Goal: Task Accomplishment & Management: Complete application form

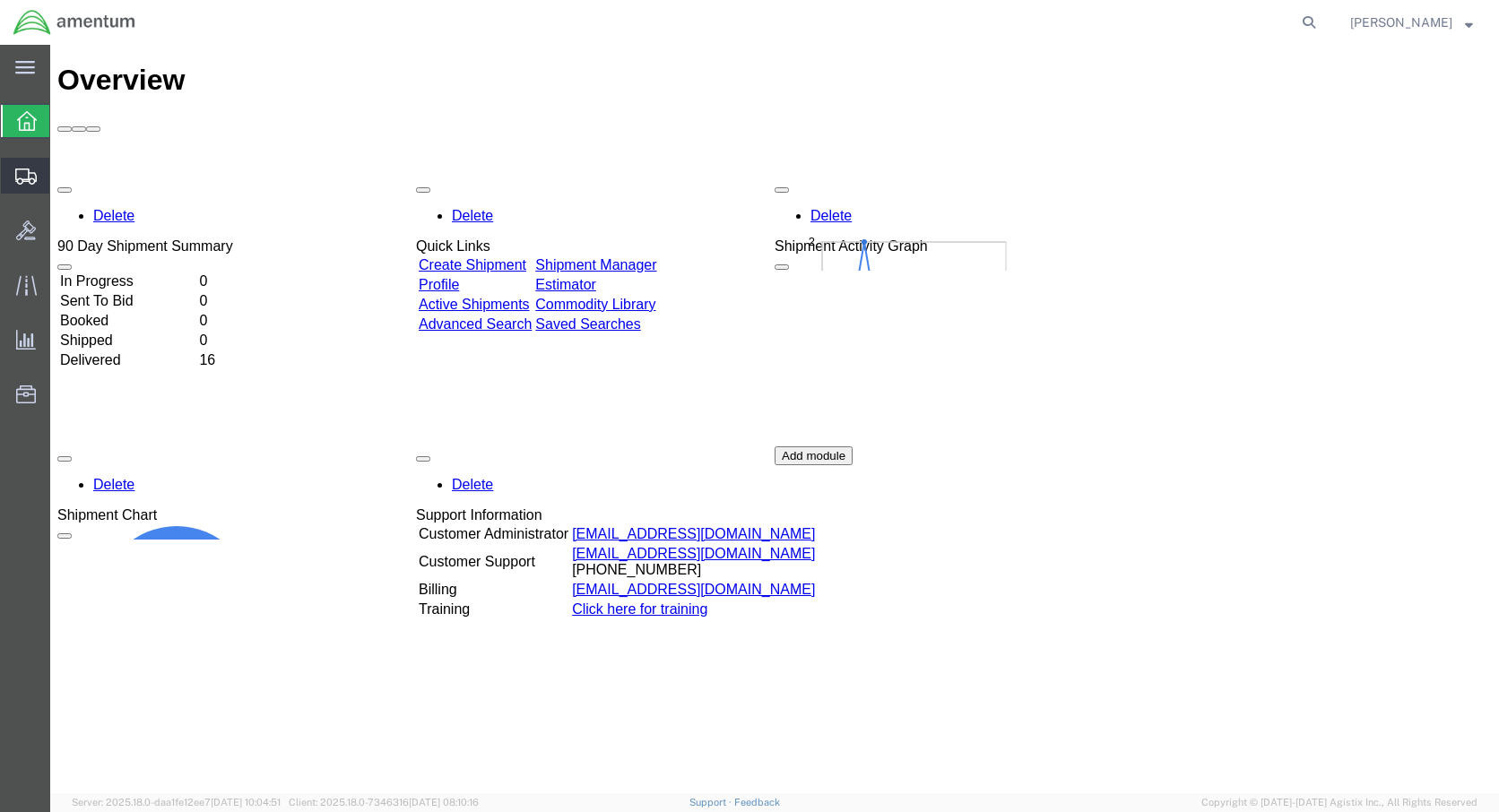
click at [0, 0] on span "Create Shipment" at bounding box center [0, 0] width 0 height 0
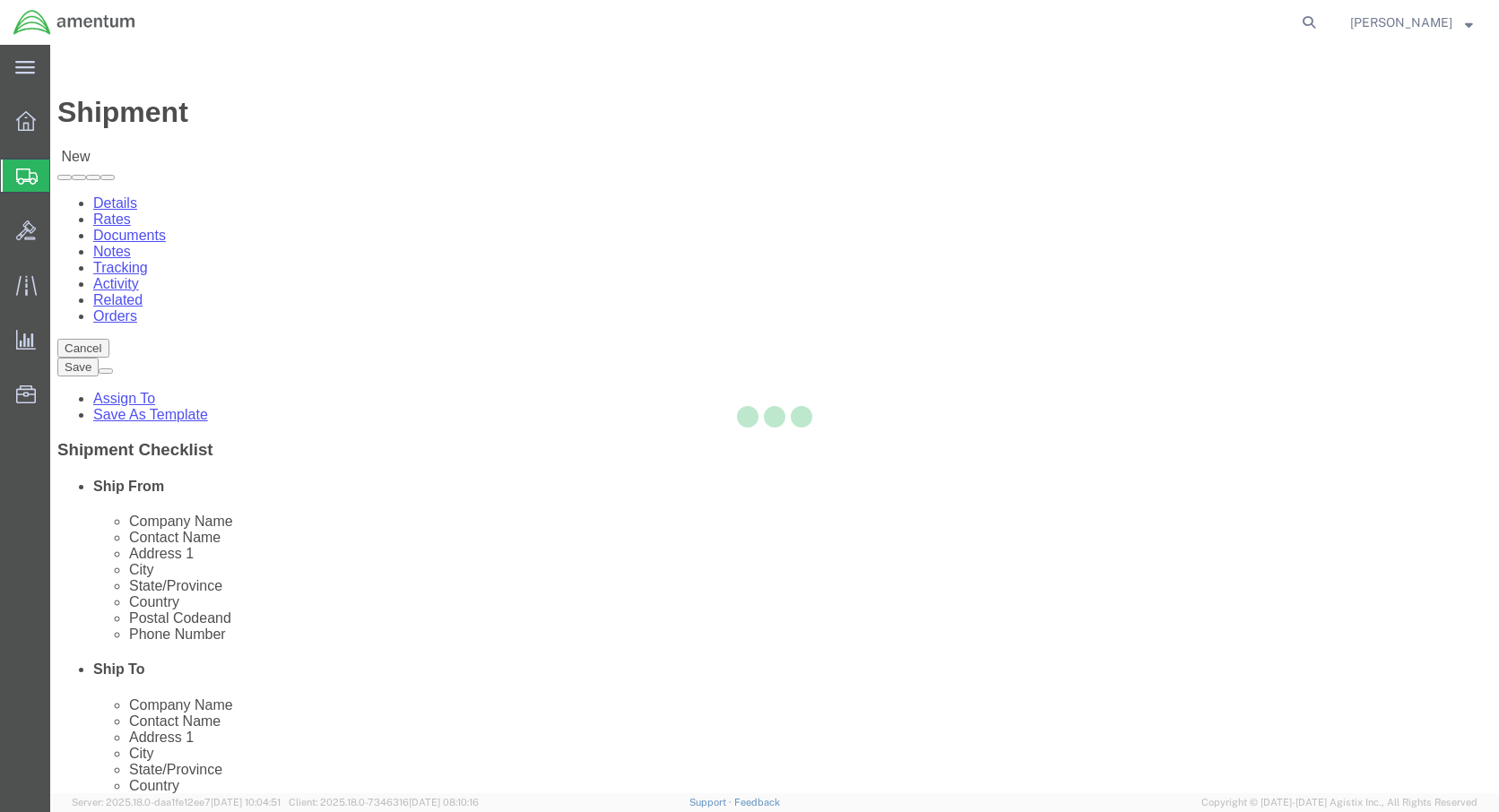
select select
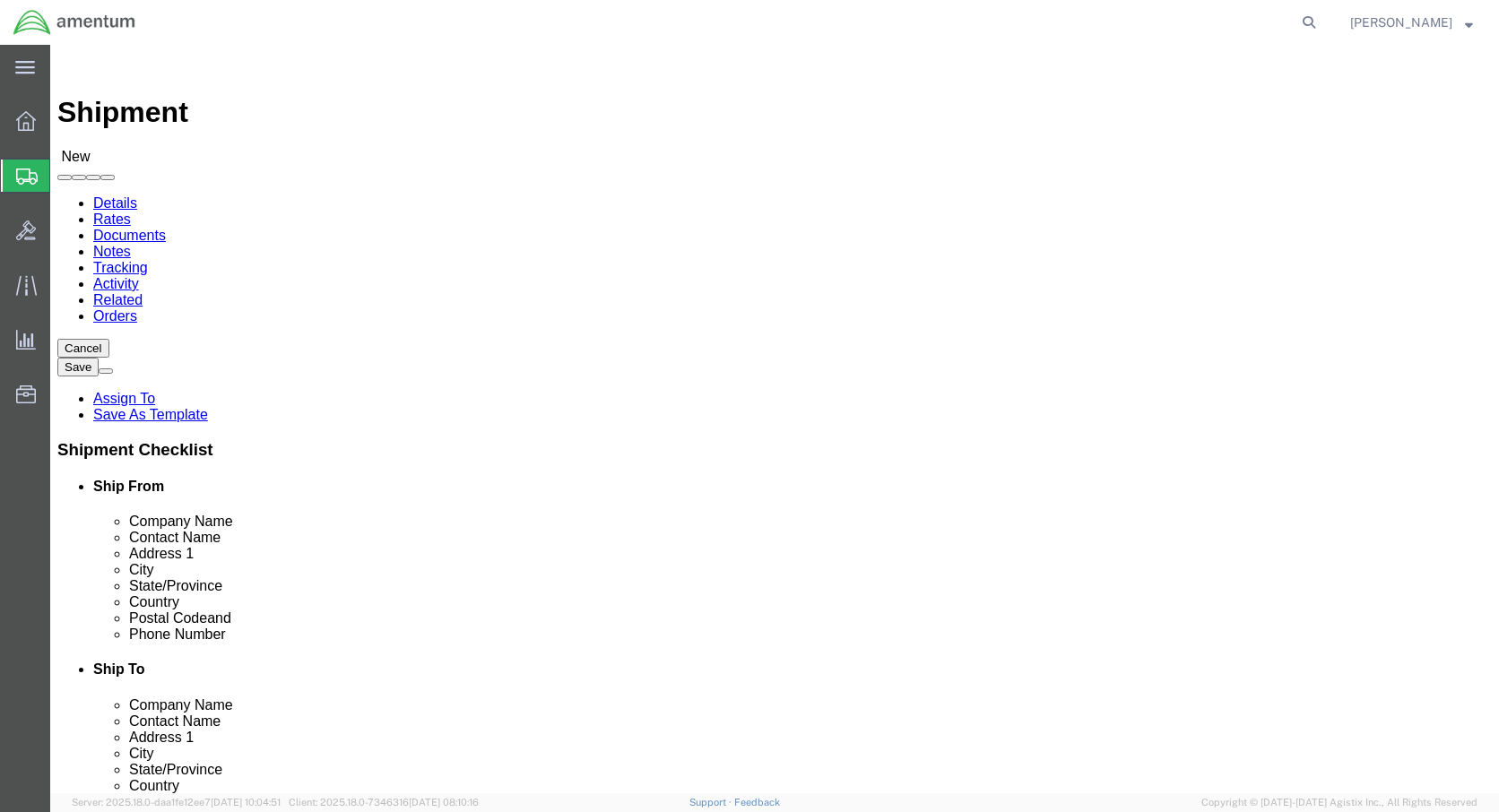
click body "Shipment New Details Rates Documents Notes Tracking Activity Related Orders Can…"
select select "59333"
select select "AK"
click input "text"
type input "Hanger 7, Rm 125"
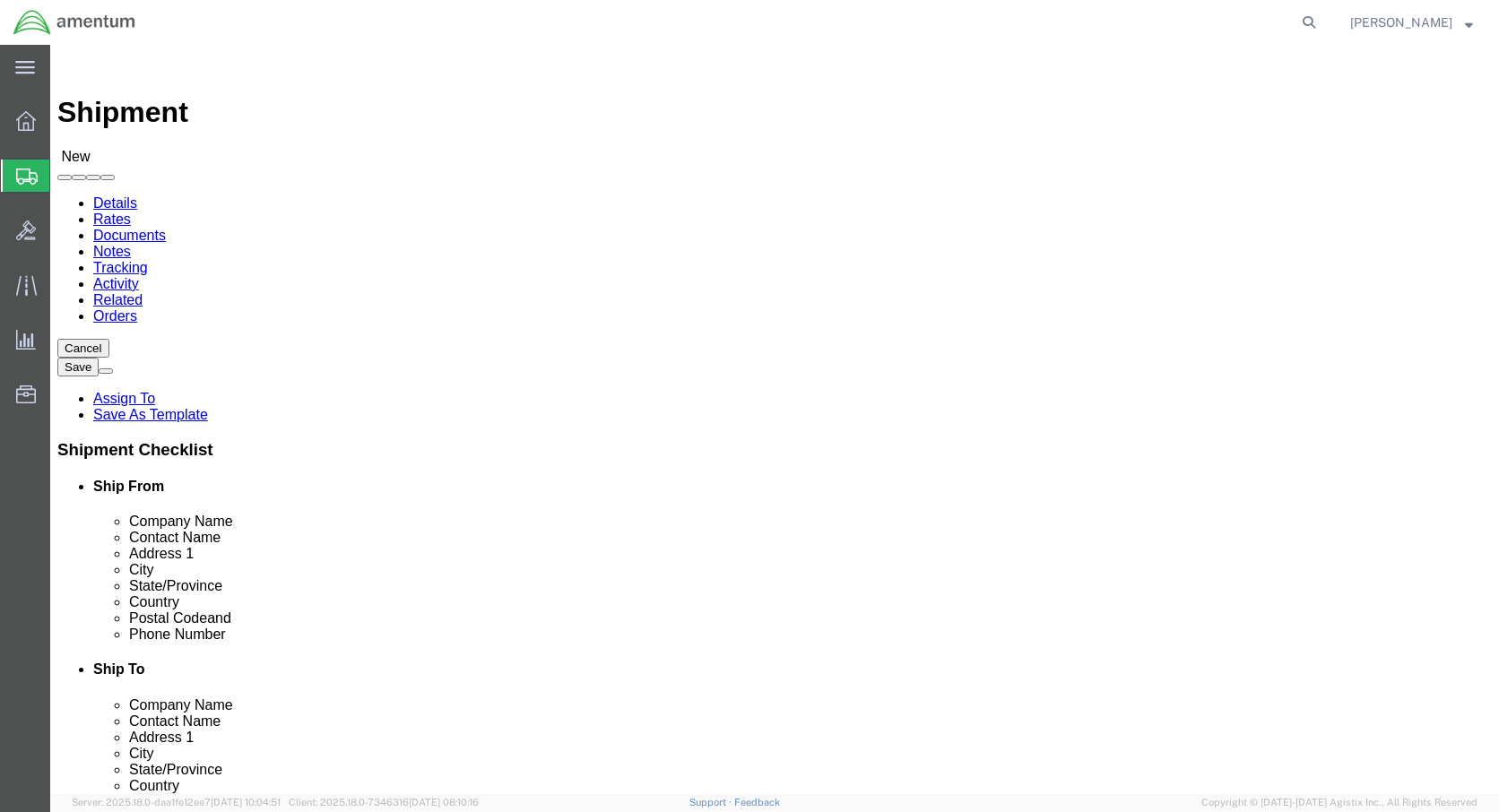
click input "text"
type input "[PERSON_NAME]"
click input "text"
type input "[PERSON_NAME][EMAIL_ADDRESS][PERSON_NAME][DOMAIN_NAME]"
click input "text"
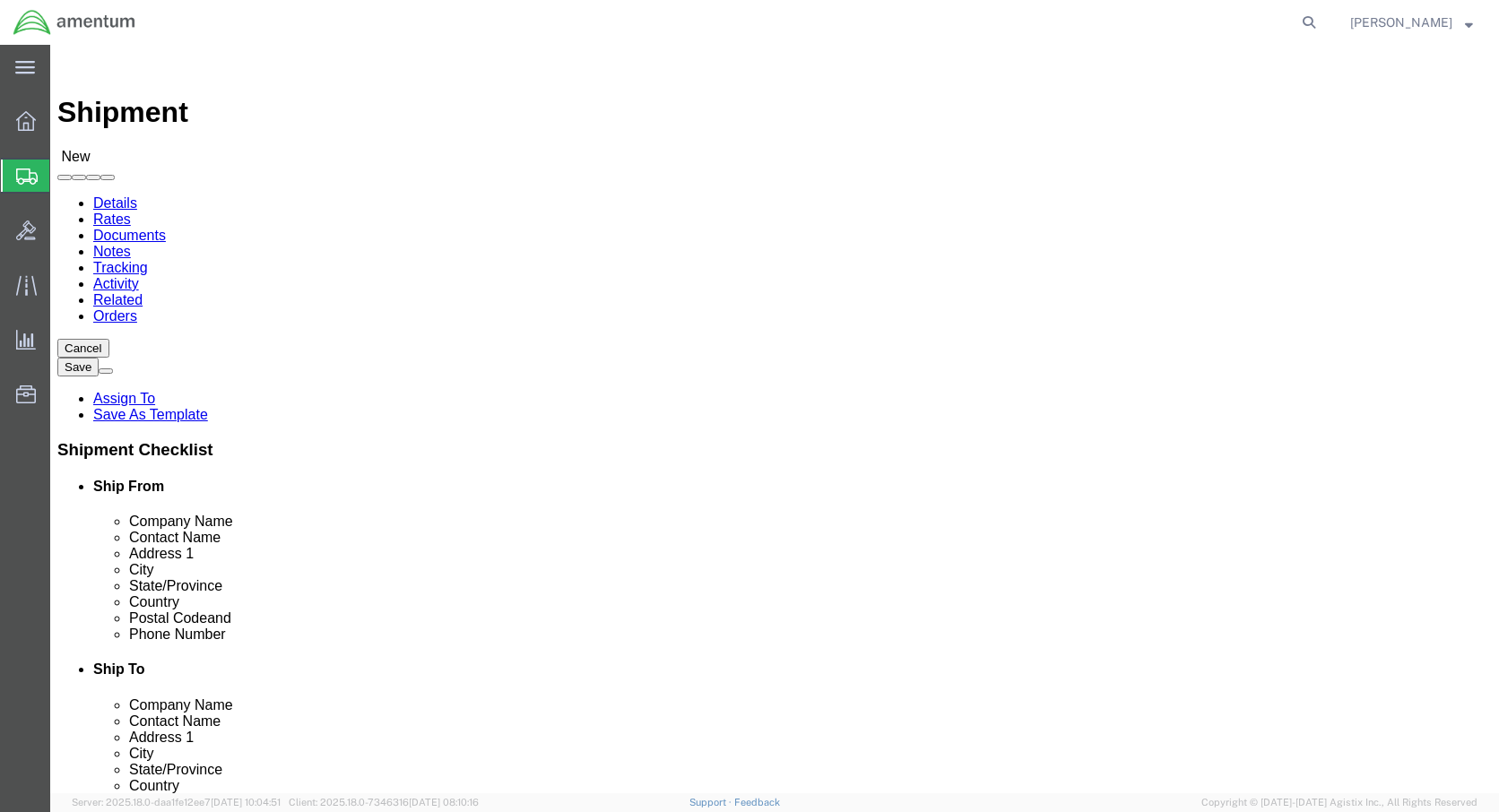
type input "[PHONE_NUMBER]"
click label
click input "checkbox"
checkbox input "false"
click input "[PHONE_NUMBER]"
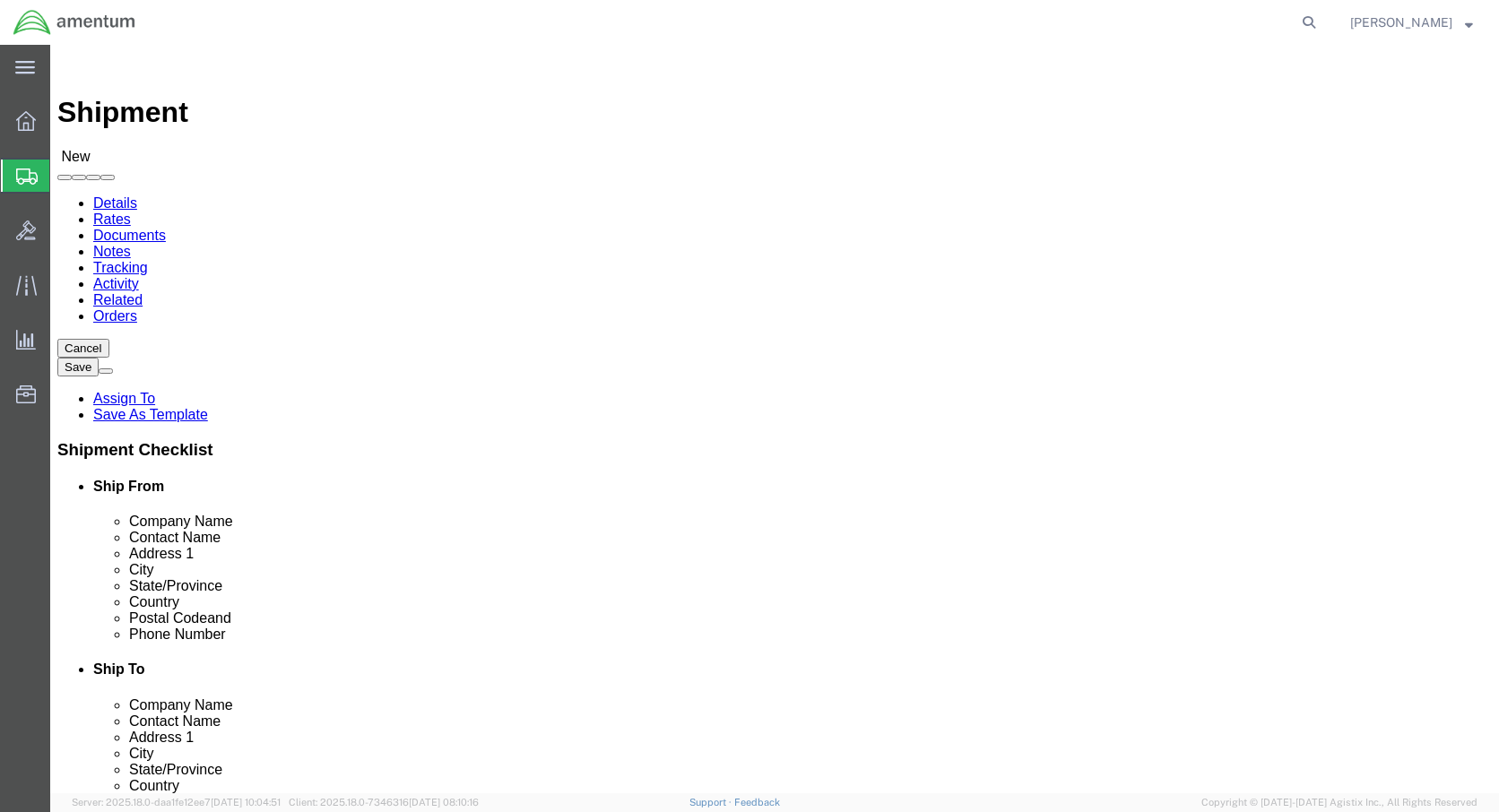
type input "[PHONE_NUMBER]"
click input "checkbox"
checkbox input "true"
click body "Shipment New Details Rates Documents Notes Tracking Activity Related Orders Can…"
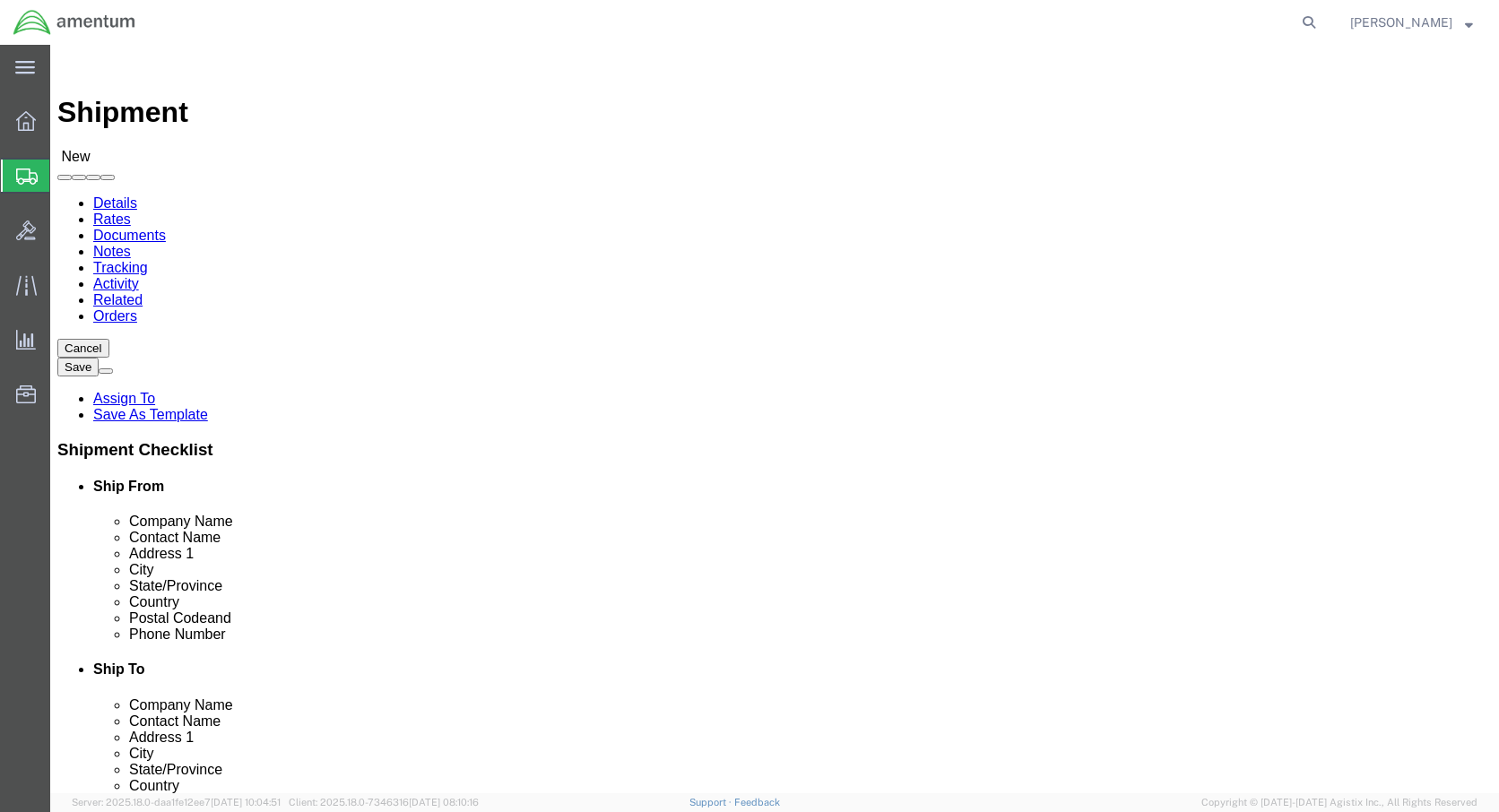
select select "59337"
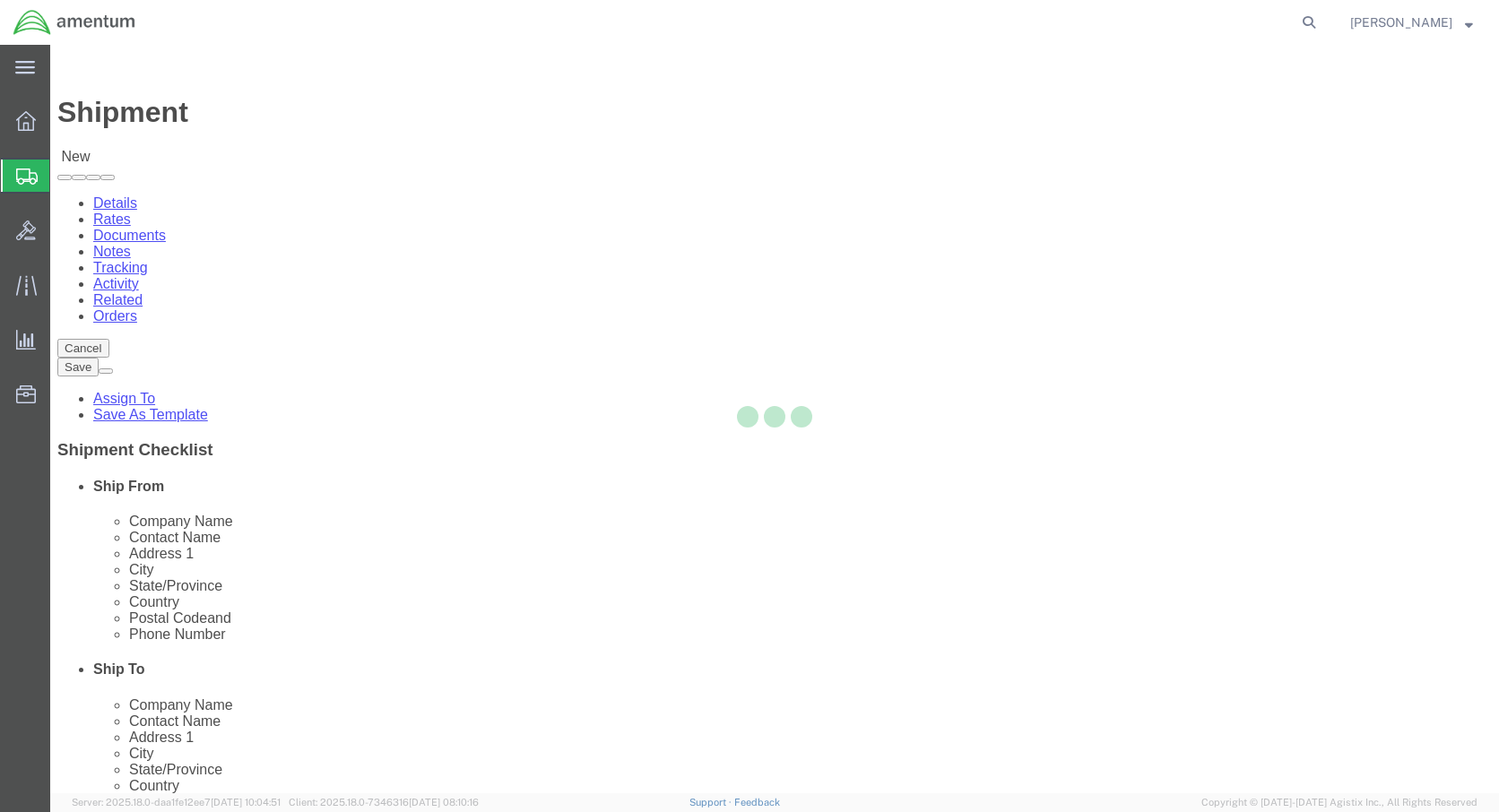
select select "AZ"
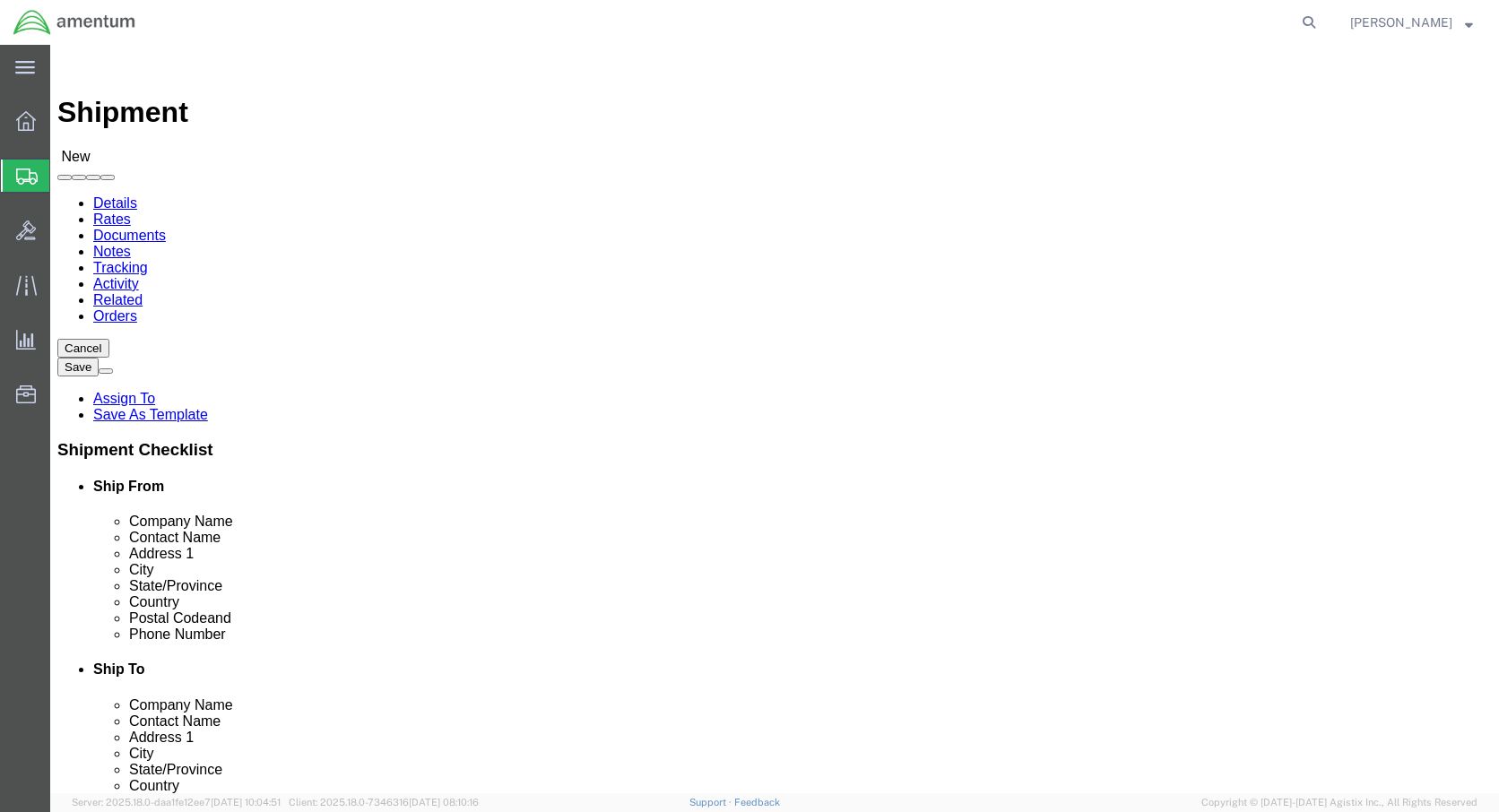
click body "Shipment New Details Rates Documents Notes Tracking Activity Related Orders Can…"
drag, startPoint x: 891, startPoint y: 270, endPoint x: 725, endPoint y: 241, distance: 168.5
click body "Shipment New Details Rates Documents Notes Tracking Activity Related Orders Can…"
click div "Location AFM-W_Marana My Profile Location [PHONE_NUMBER] [PHONE_NUMBER] [PHONE_…"
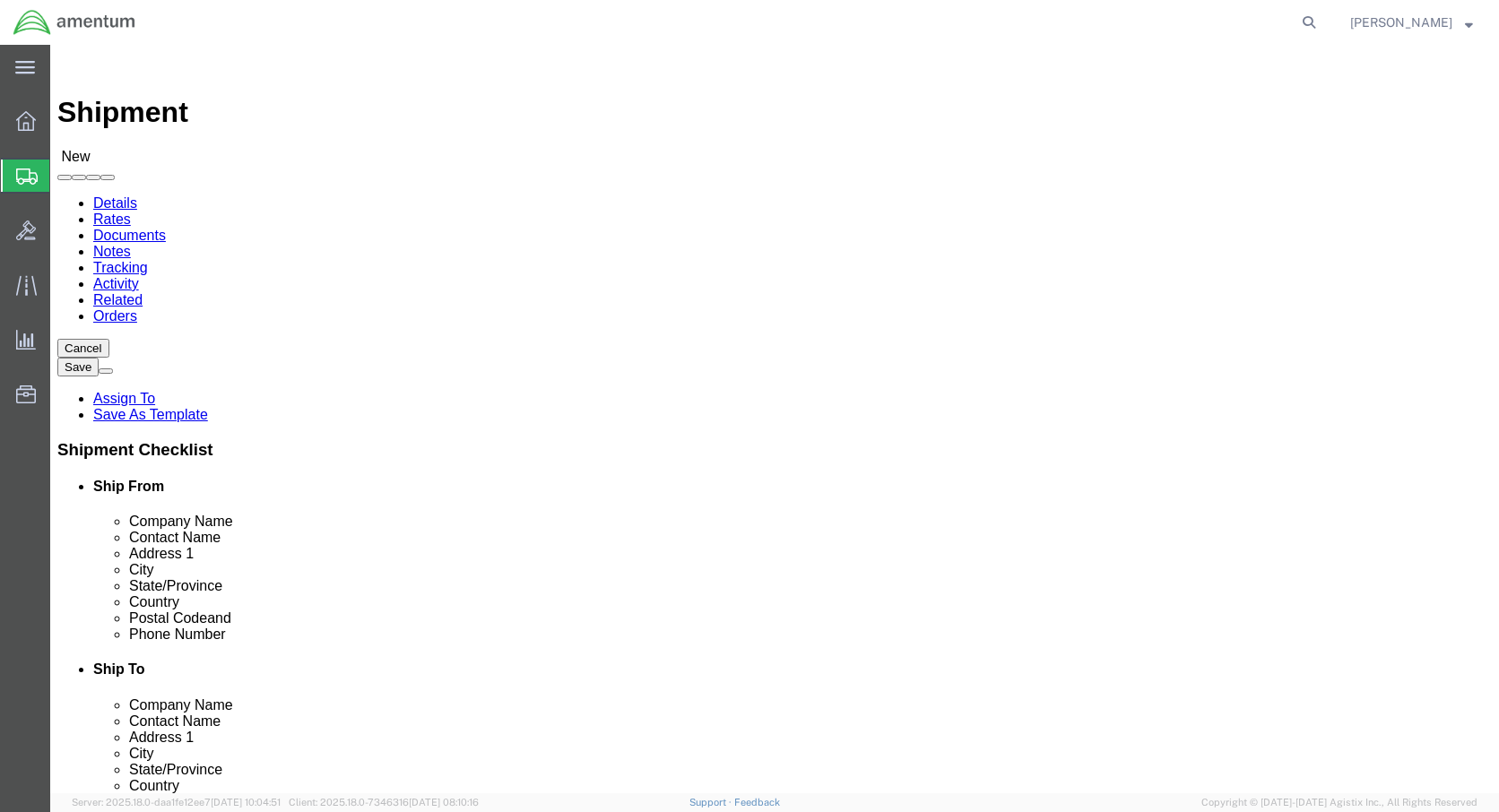
click input "text"
type input "h"
type input "n"
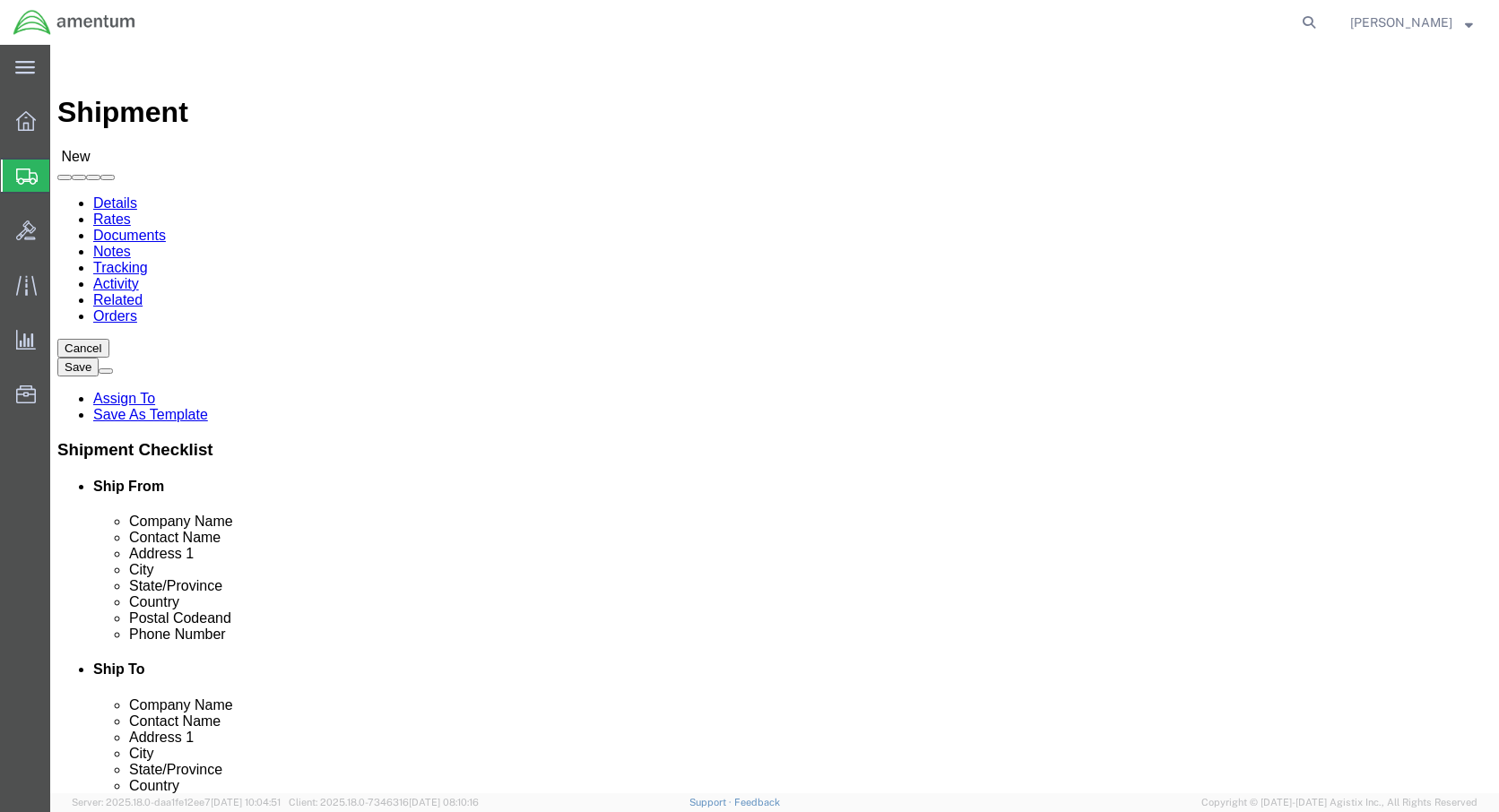
click div "My Profile Location [PHONE_NUMBER] [PHONE_NUMBER] [PHONE_NUMBER] [PHONE_NUMBER]…"
select select "MYPROFILE"
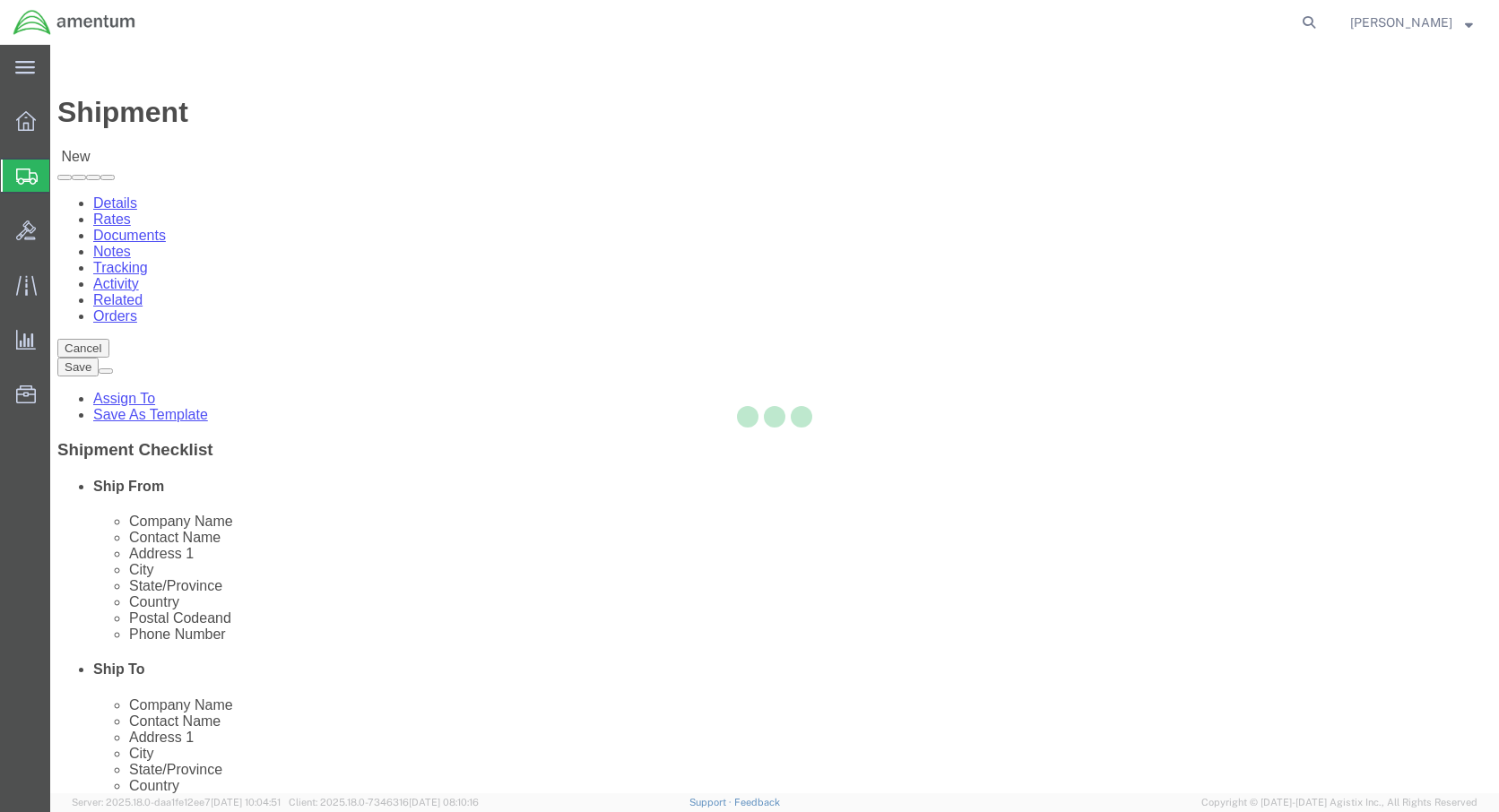
select select "AK"
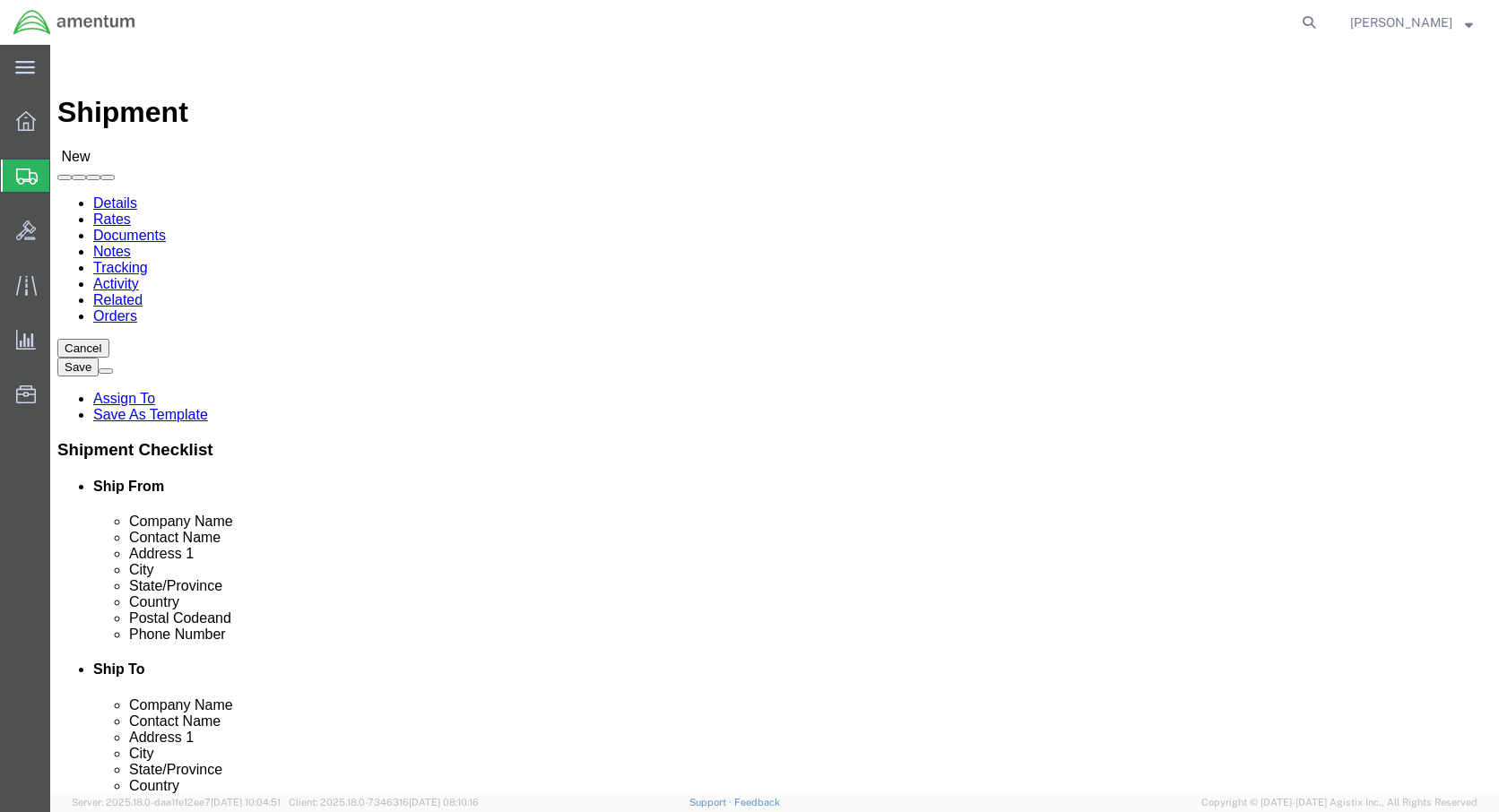
click body "Shipment New Details Rates Documents Notes Tracking Activity Related Orders Can…"
click input "text"
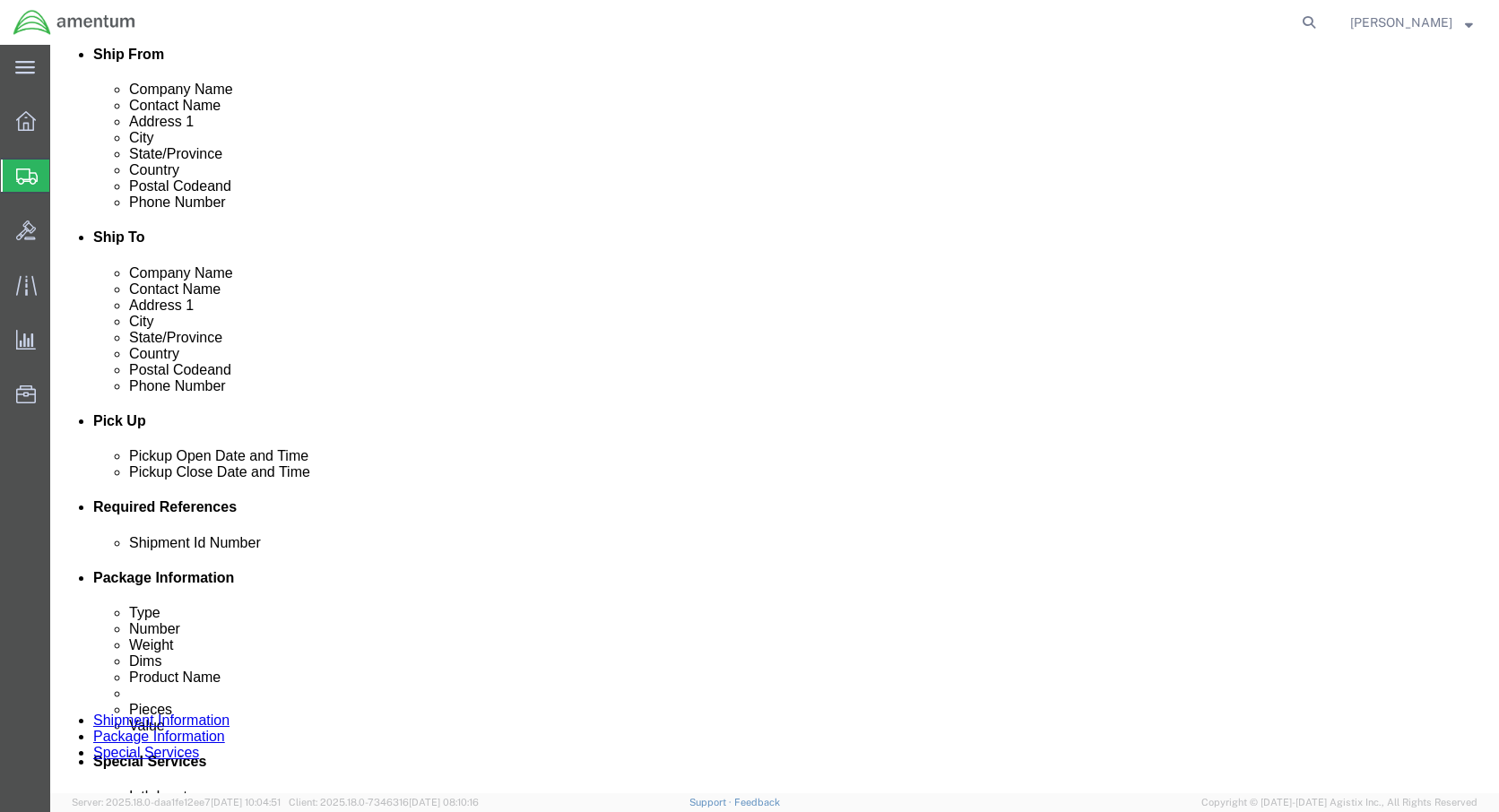
scroll to position [2256, 0]
click body "Shipment New Details Rates Documents Notes Tracking Activity Related Orders Can…"
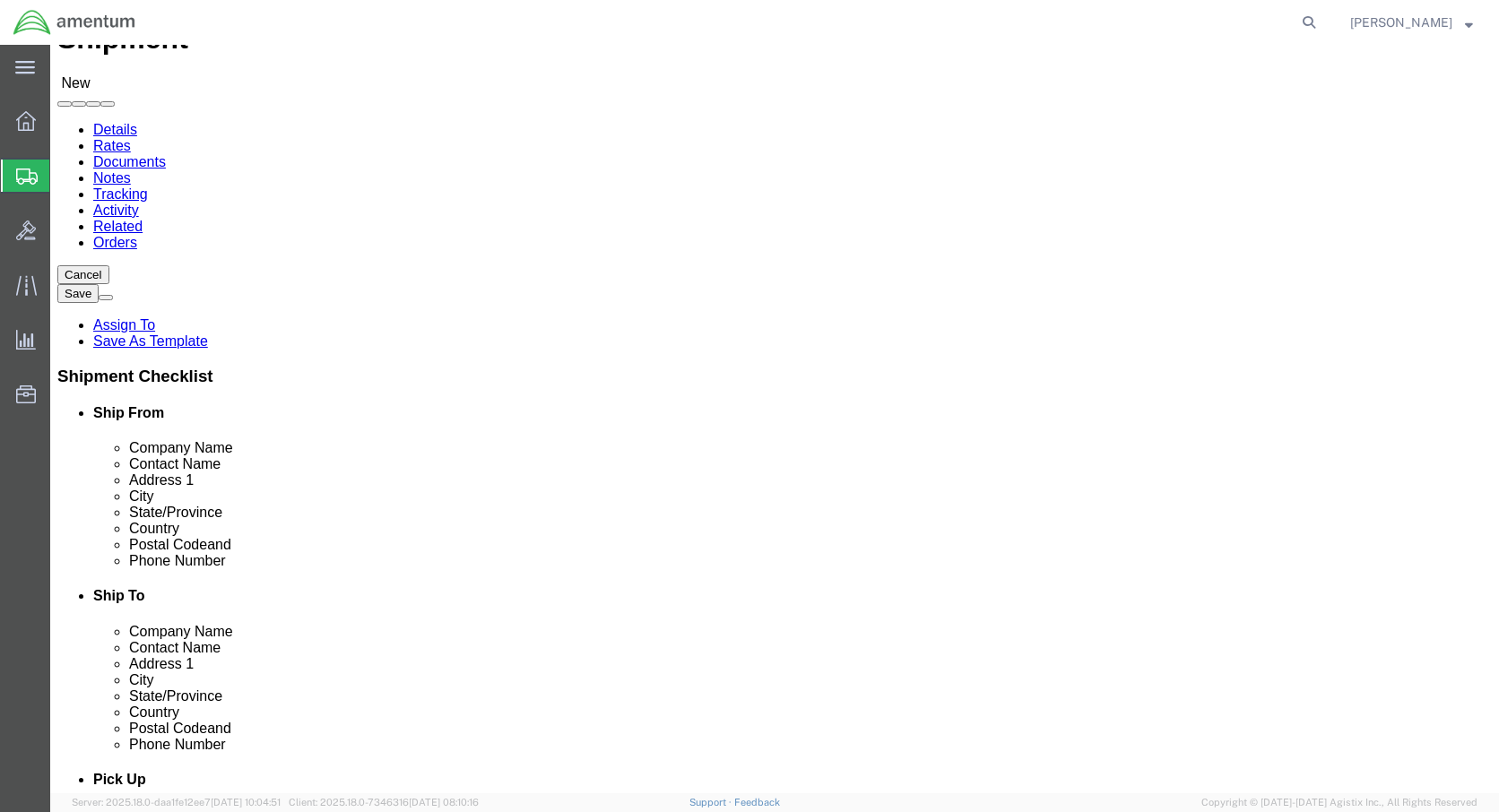
scroll to position [2045, 0]
click body "Shipment New Details Rates Documents Notes Tracking Activity Related Orders Can…"
select select "42646"
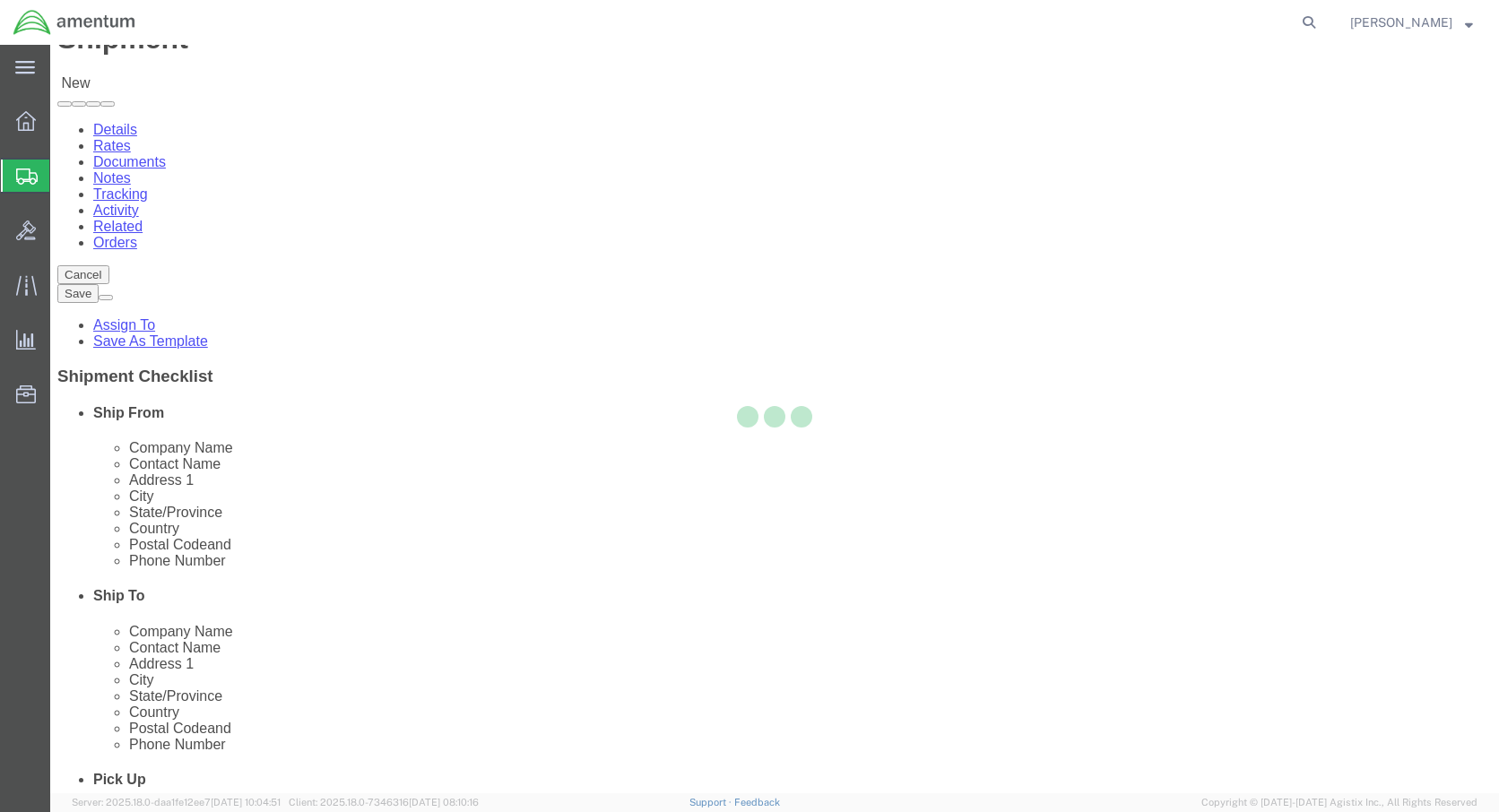
select select "AL"
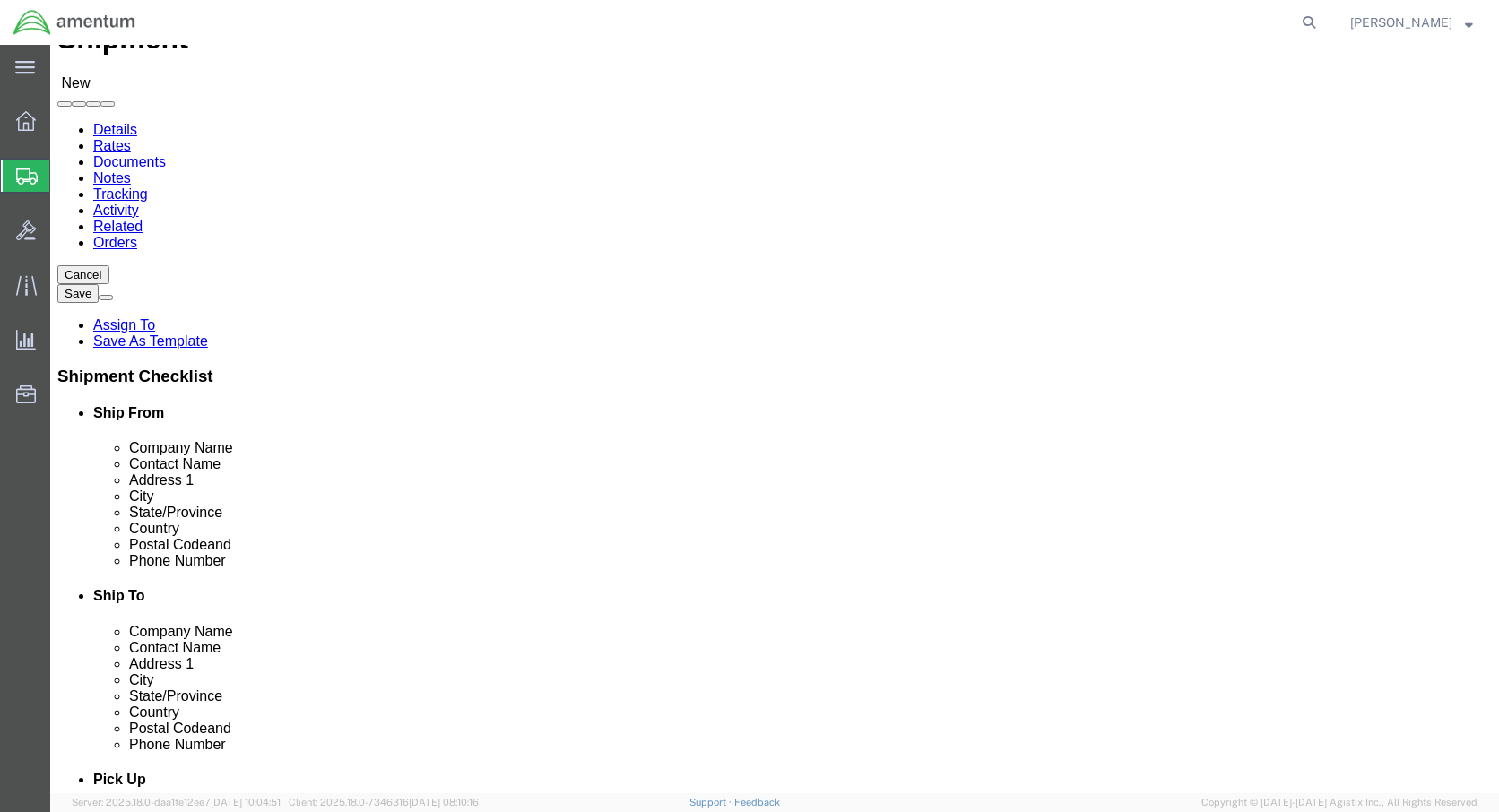
click body "Shipment New Details Rates Documents Notes Tracking Activity Related Orders Can…"
select select "42649"
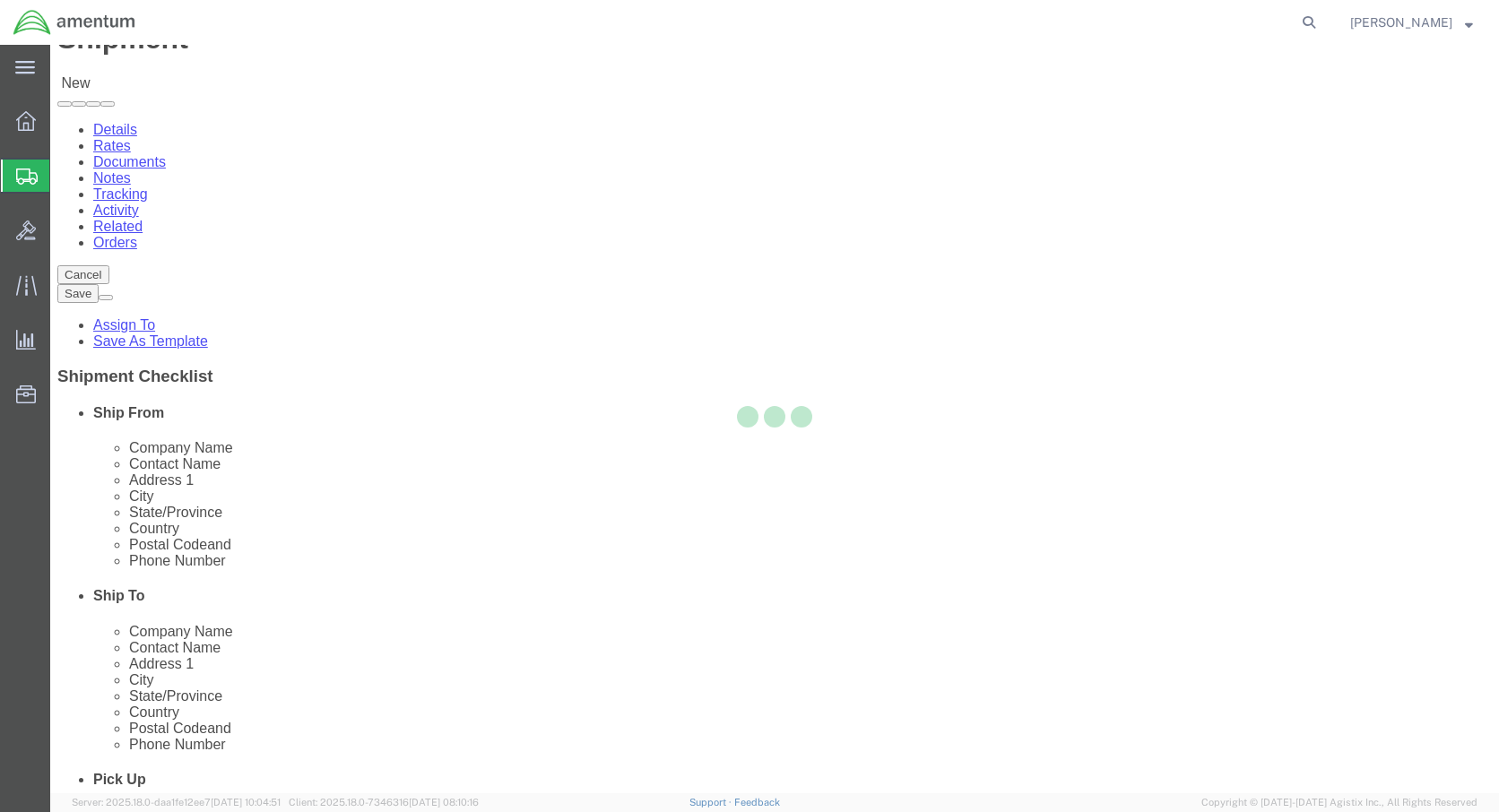
select select "NM"
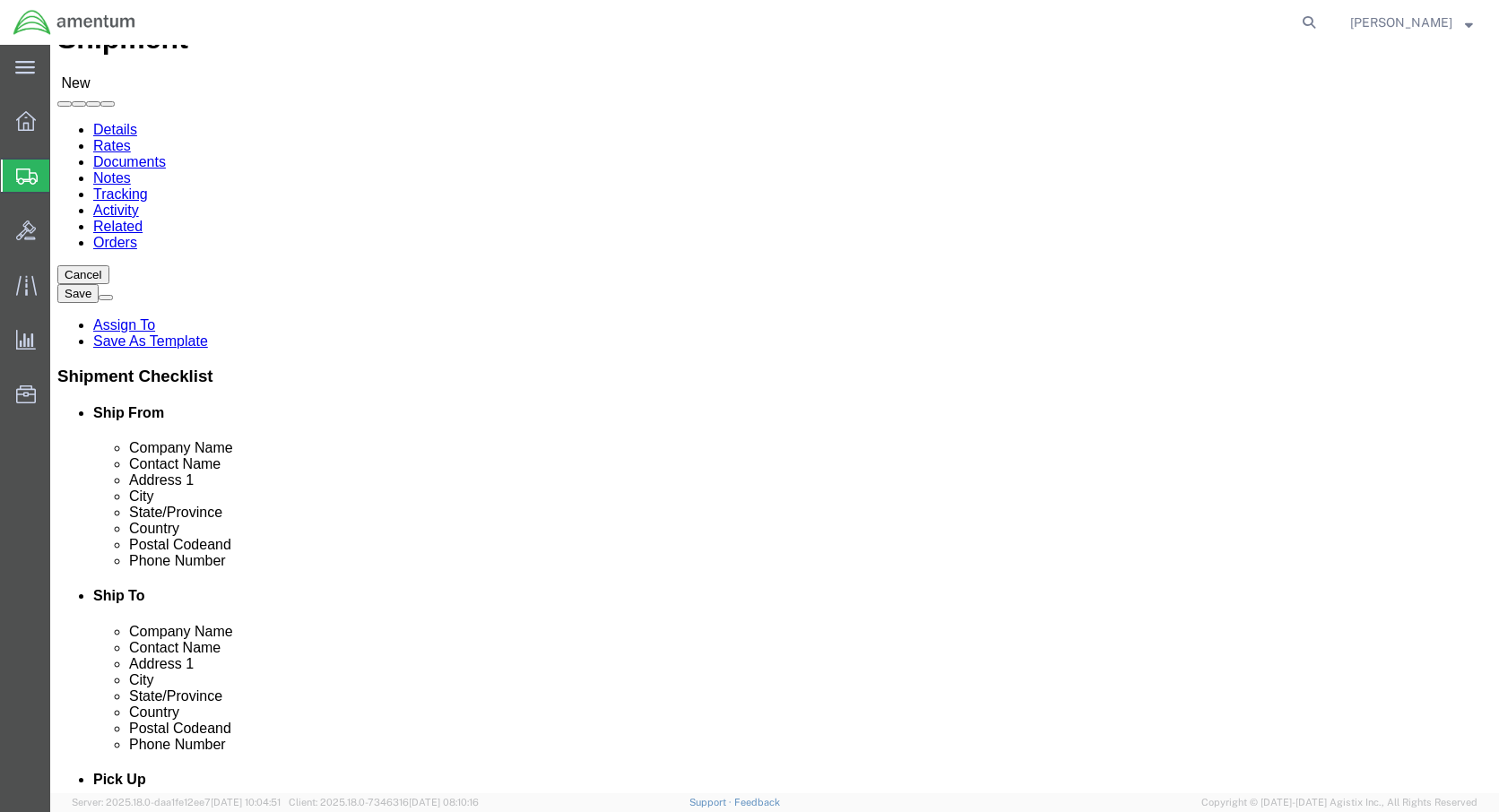
click input "text"
type input "[PERSON_NAME]"
click p "- Amentum - ([PERSON_NAME]) [STREET_ADDRESS][PERSON_NAME] BLDG 1079, [PERSON_NA…"
select select
select select "NM"
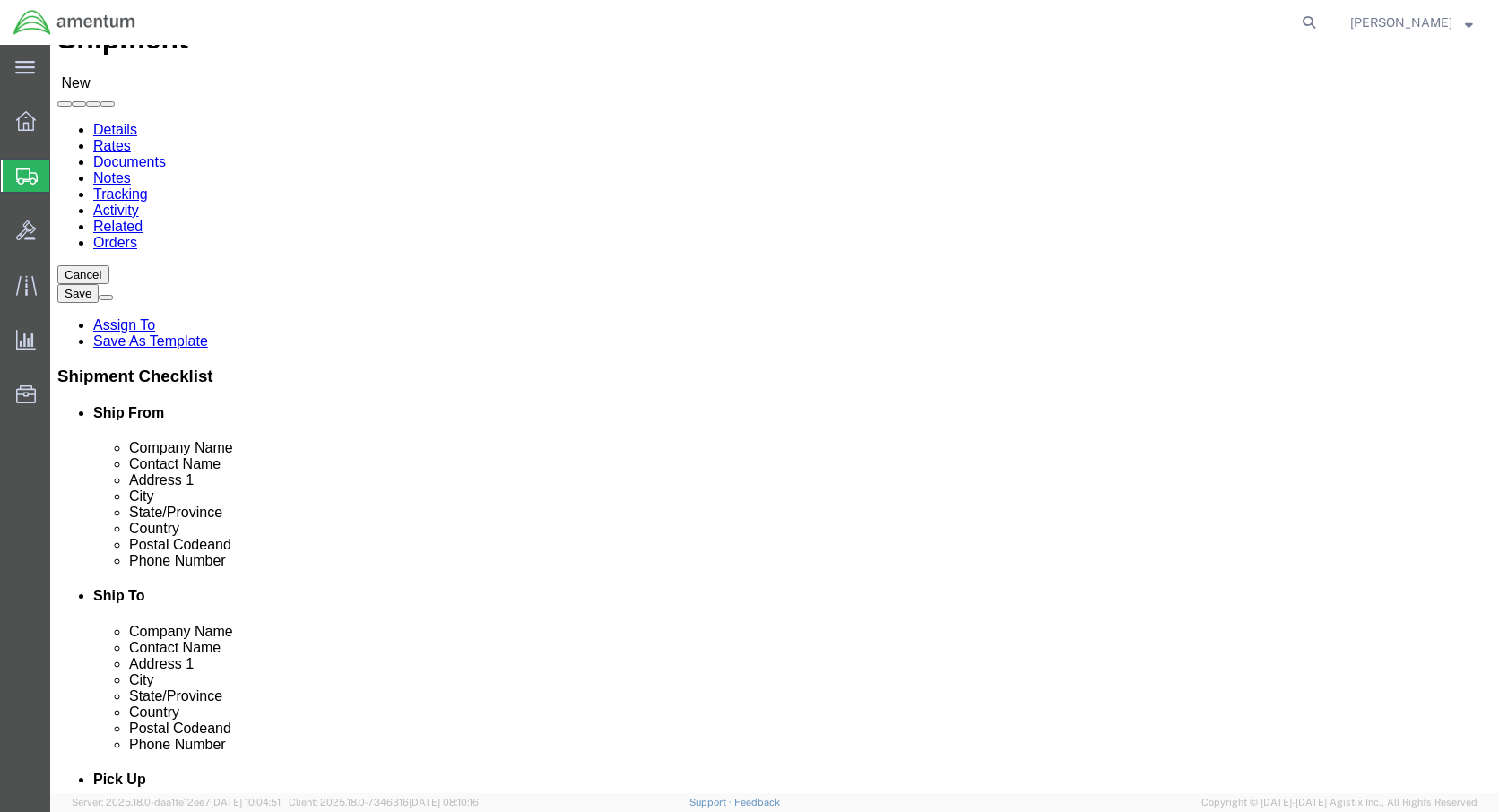
type input "[PERSON_NAME]"
click body "Shipment New Details Rates Documents Notes Tracking Activity Related Orders Can…"
select select "42649"
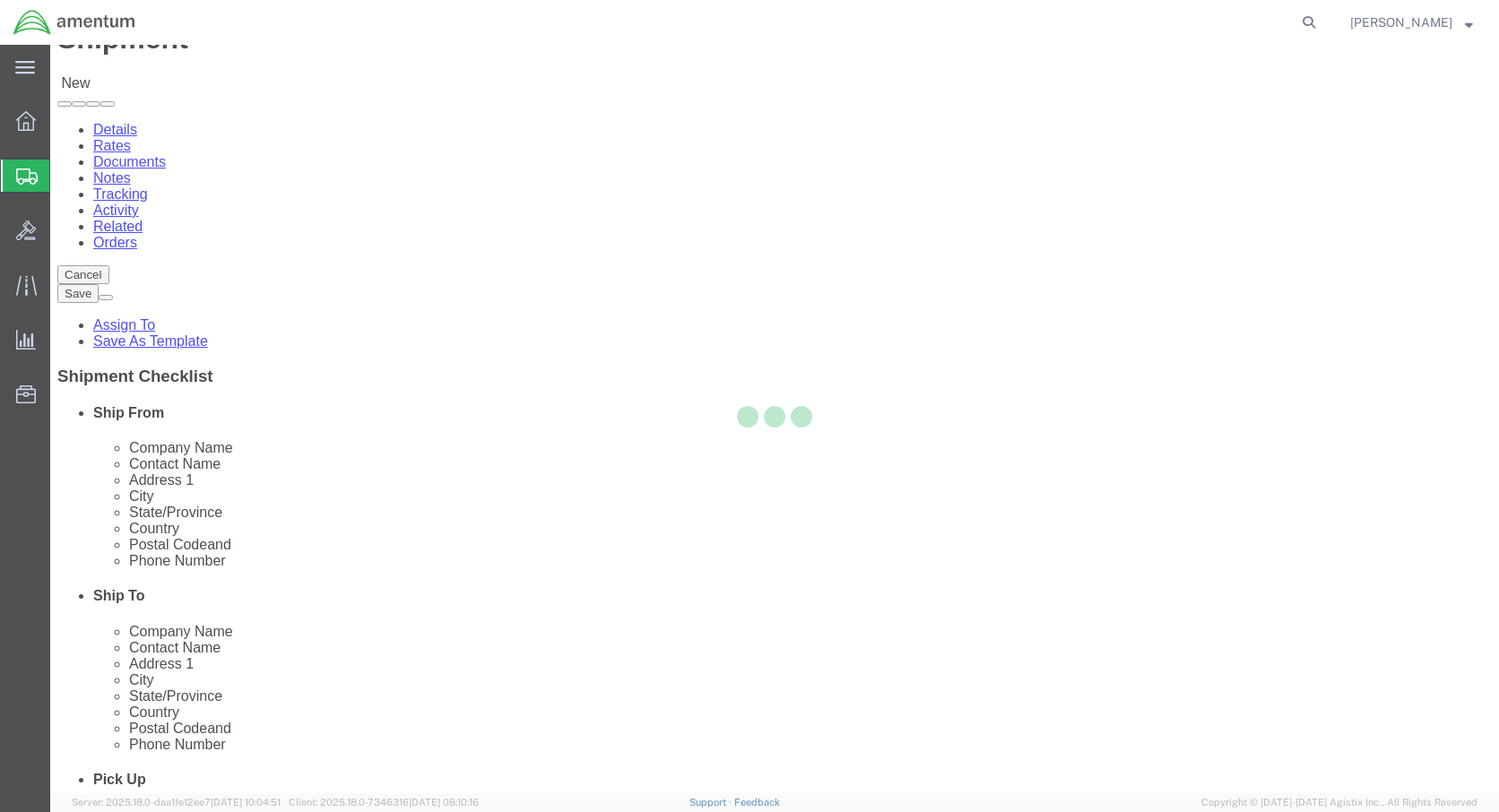
select select "NM"
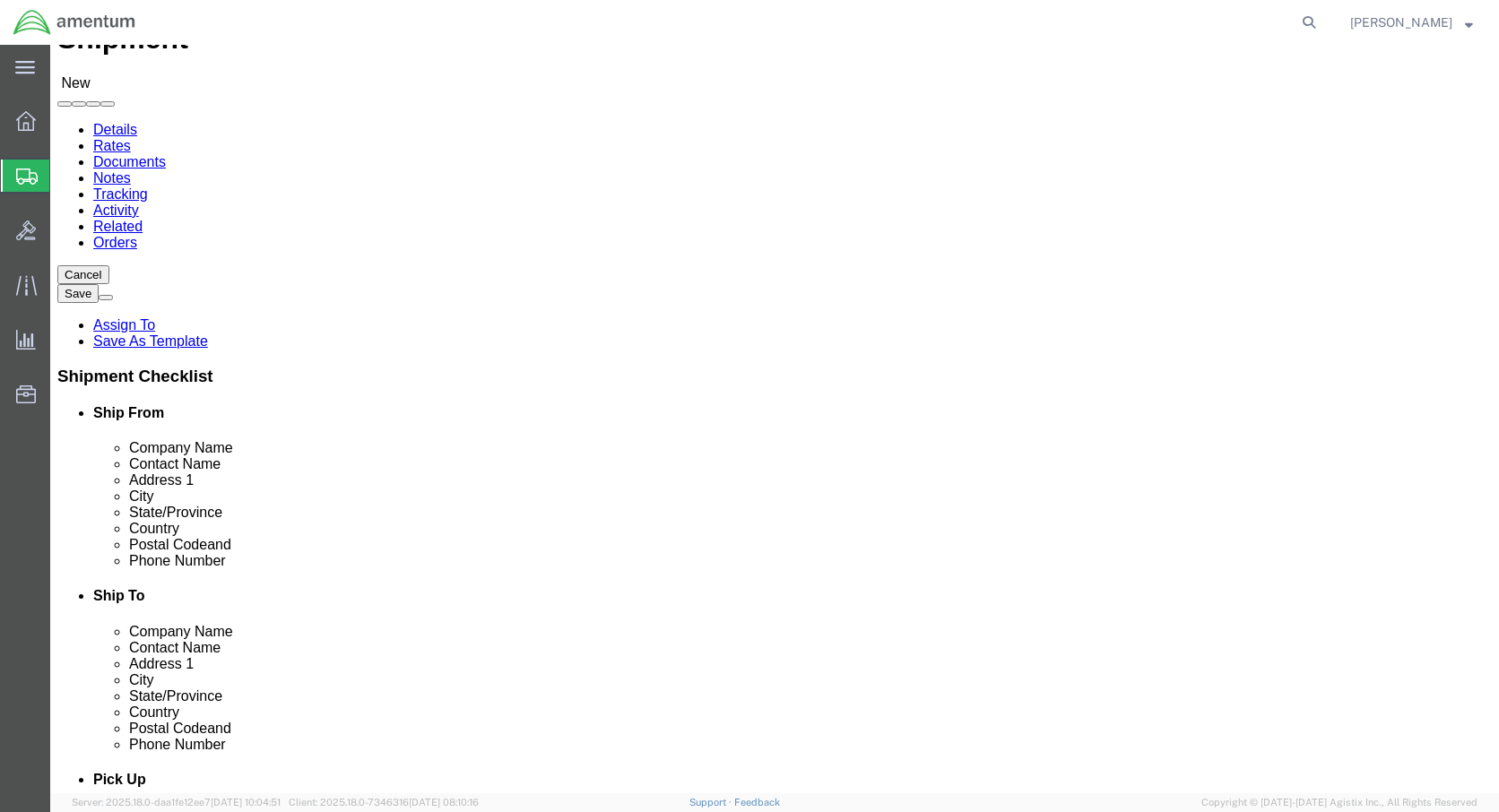
click input "[PERSON_NAME]"
type input "[PERSON_NAME]"
click input "text"
drag, startPoint x: 878, startPoint y: 530, endPoint x: 767, endPoint y: 541, distance: 111.5
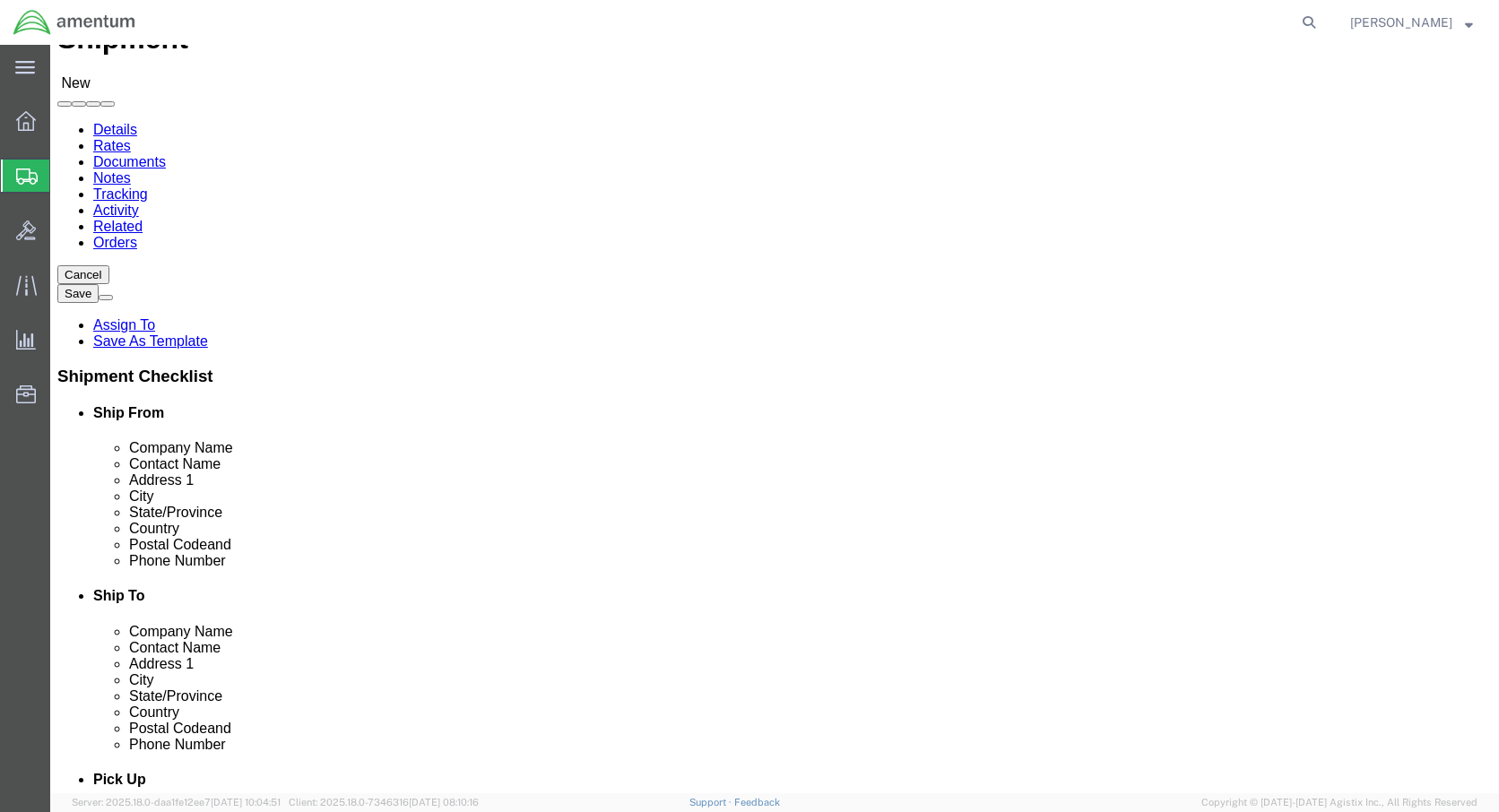
click input "text"
type input "[PHONE_NUMBER]"
click input "text"
type input "[PERSON_NAME].l,[PERSON_NAME][EMAIL_ADDRESS][DOMAIN_NAME]"
click input "checkbox"
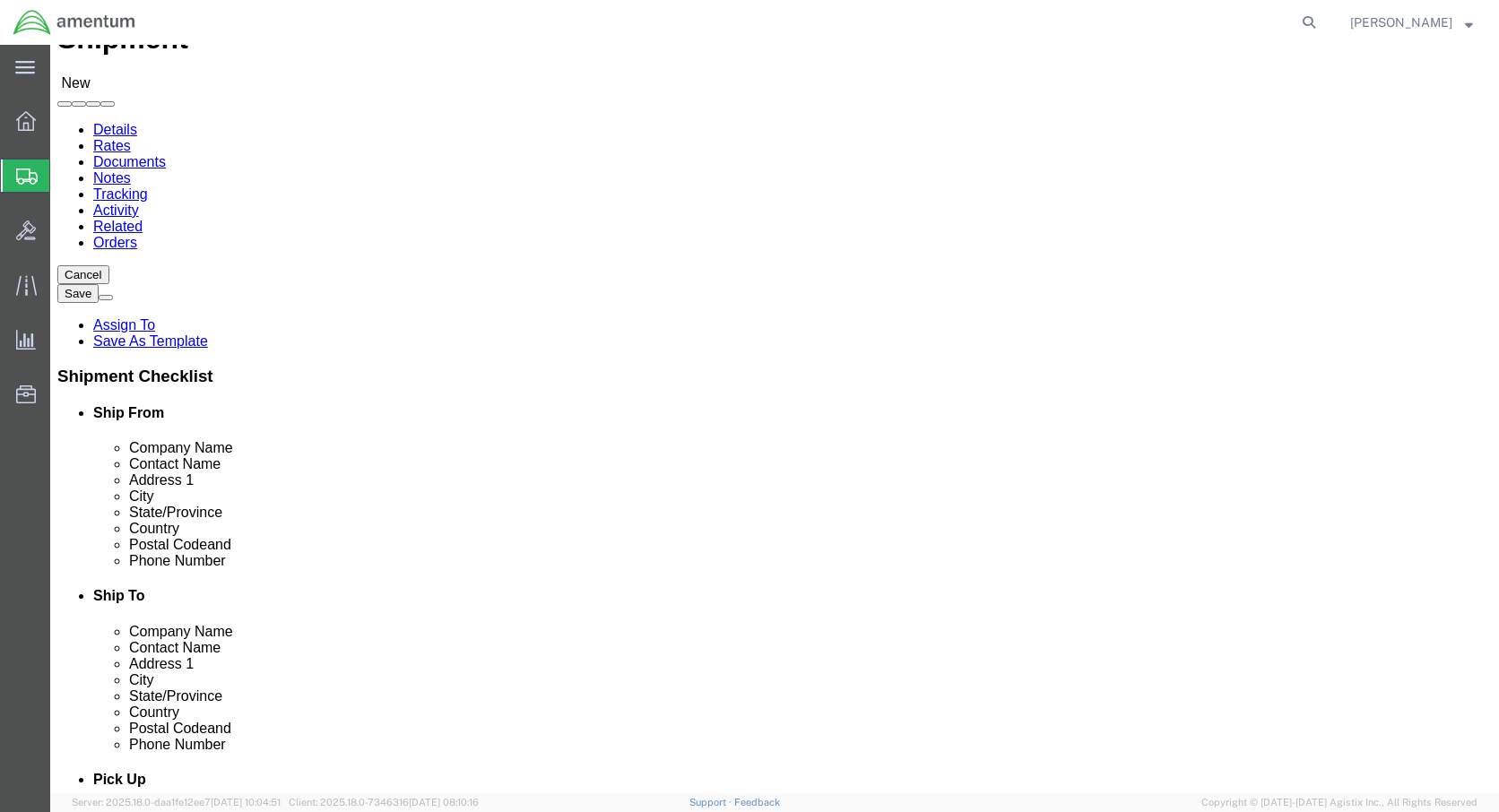
click input "checkbox"
checkbox input "true"
click input "[PERSON_NAME].l,[PERSON_NAME][EMAIL_ADDRESS][DOMAIN_NAME]"
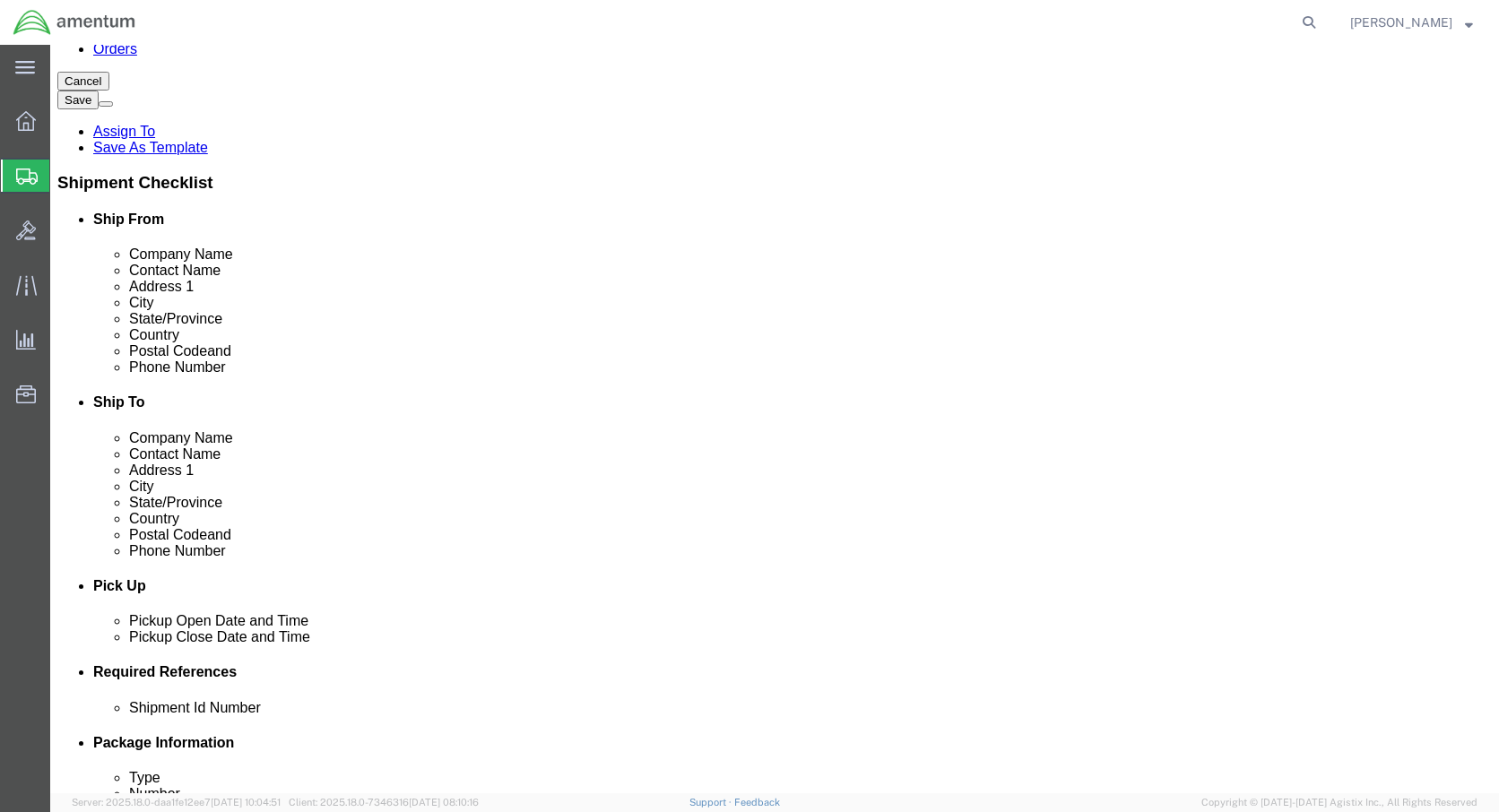
type input "[PERSON_NAME][EMAIL_ADDRESS][PERSON_NAME][DOMAIN_NAME]"
click div "Location AFM-W_WSMR My Profile Location [PHONE_NUMBER] [PHONE_NUMBER] [PHONE_NU…"
click input "text"
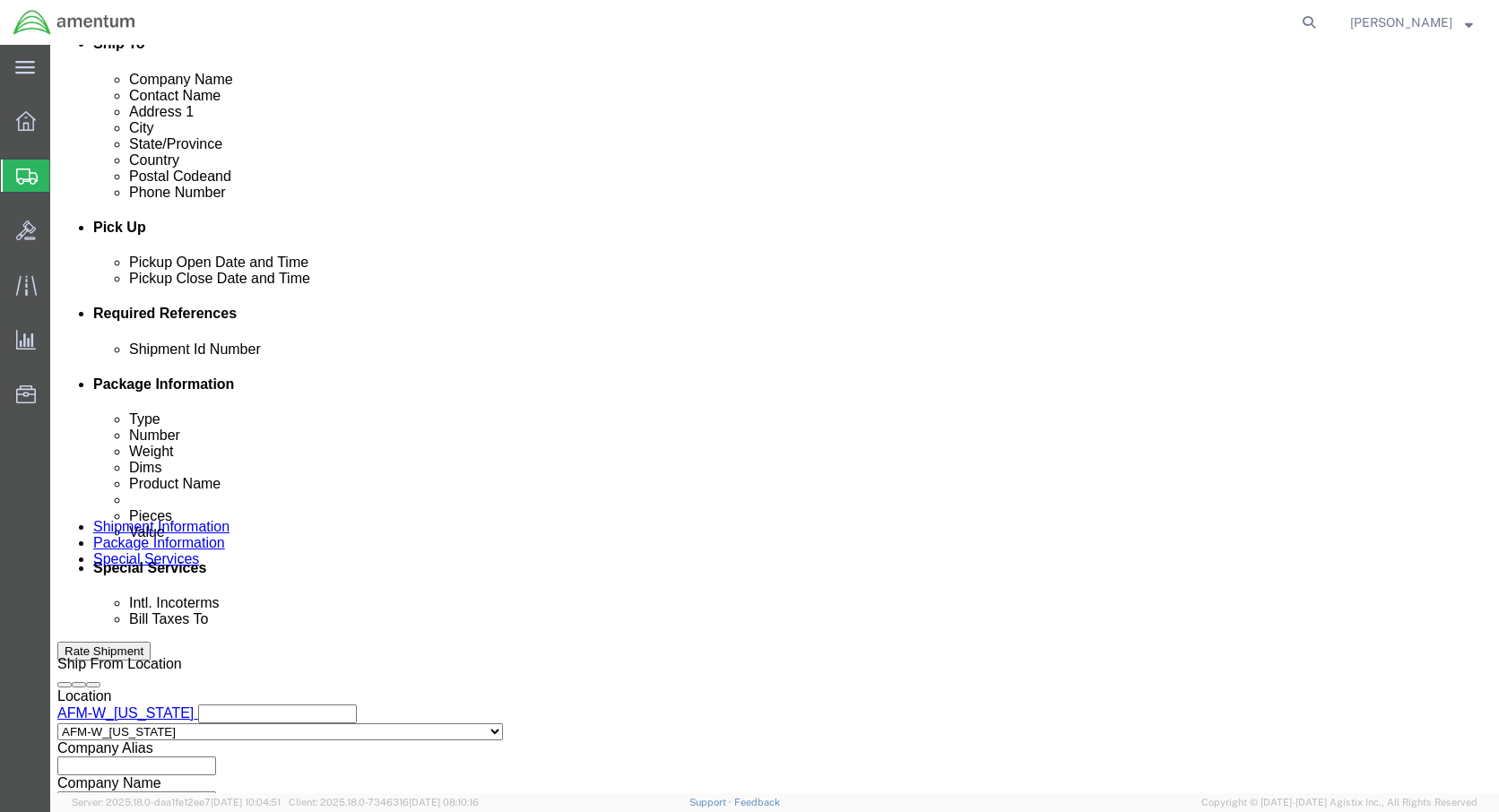
click input "4999."
type input "4999.2521.AJ.AT.09.WSM"
